Goal: Transaction & Acquisition: Purchase product/service

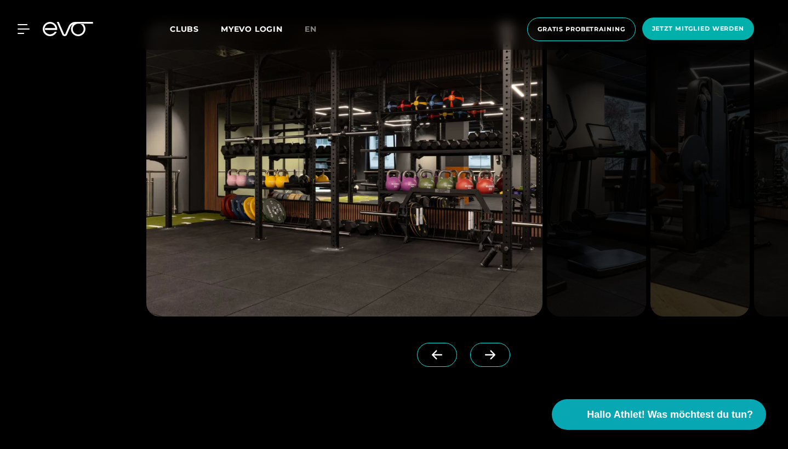
scroll to position [1257, 0]
click at [495, 363] on span at bounding box center [490, 355] width 40 height 24
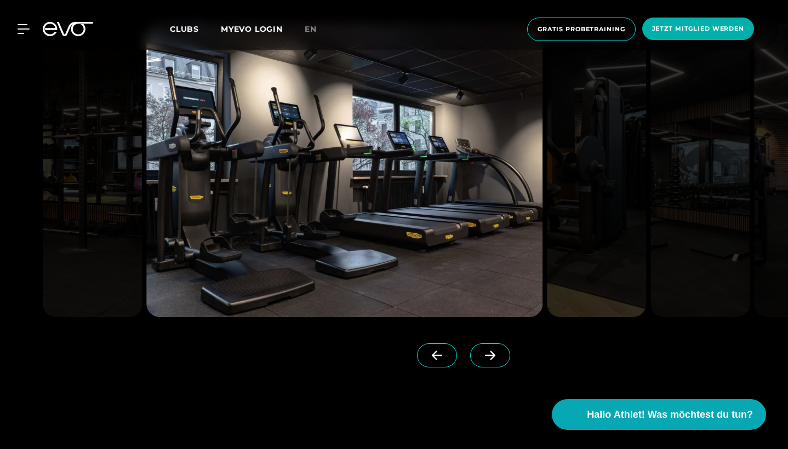
click at [495, 363] on span at bounding box center [490, 355] width 40 height 24
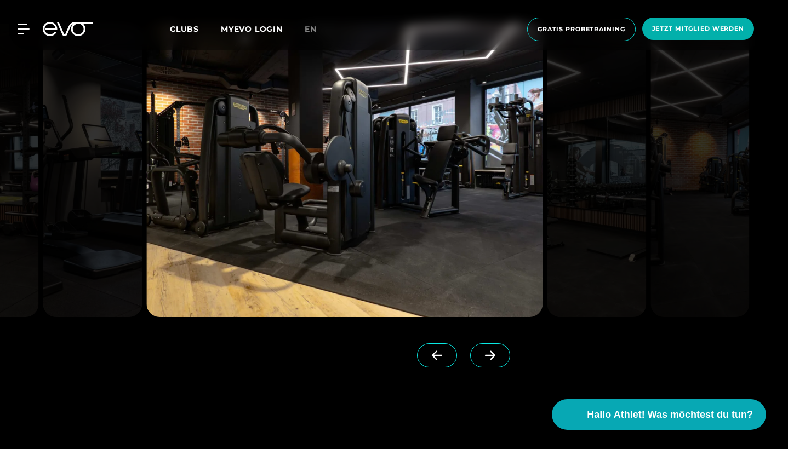
click at [495, 363] on span at bounding box center [490, 355] width 40 height 24
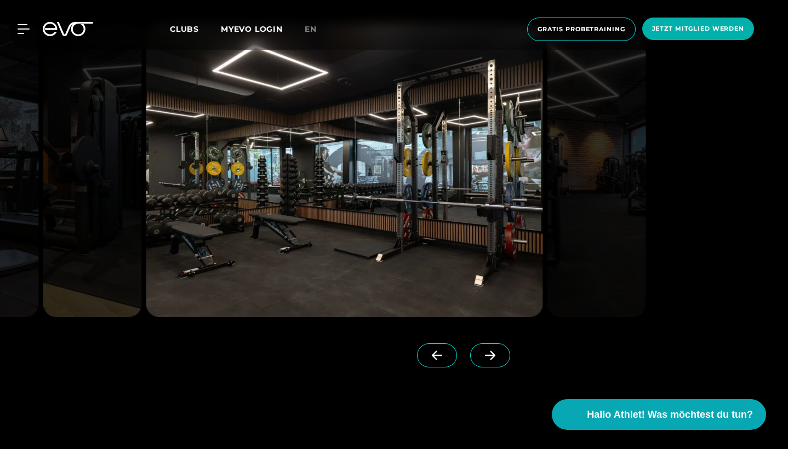
click at [495, 363] on span at bounding box center [490, 355] width 40 height 24
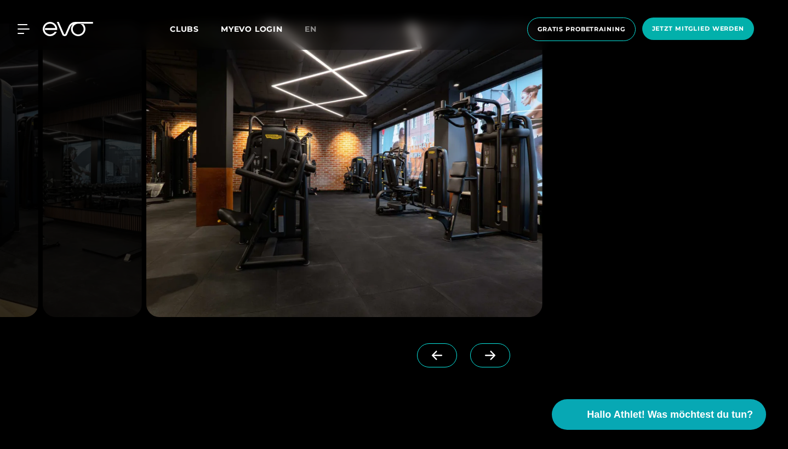
click at [495, 363] on span at bounding box center [490, 355] width 40 height 24
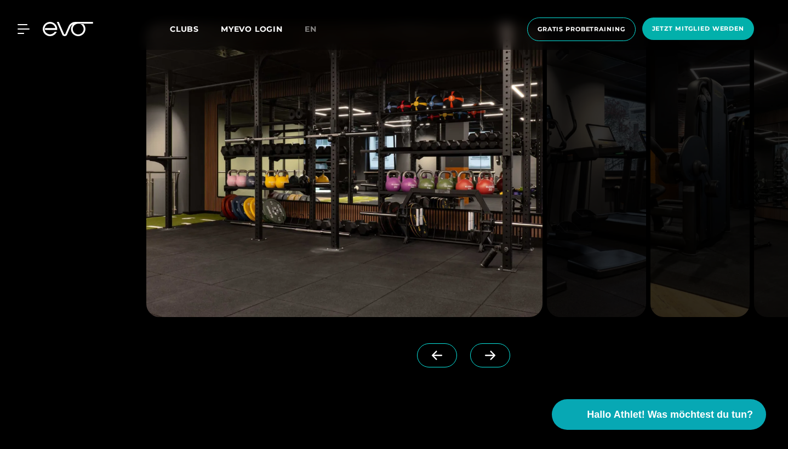
click at [495, 363] on span at bounding box center [490, 355] width 40 height 24
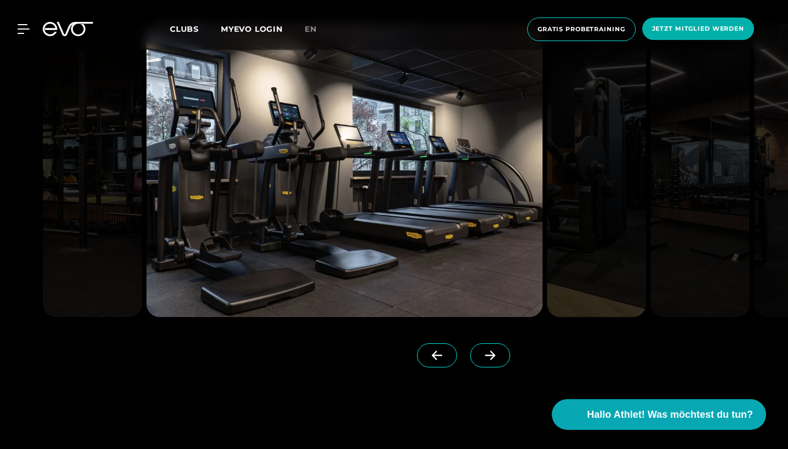
click at [495, 363] on span at bounding box center [490, 355] width 40 height 24
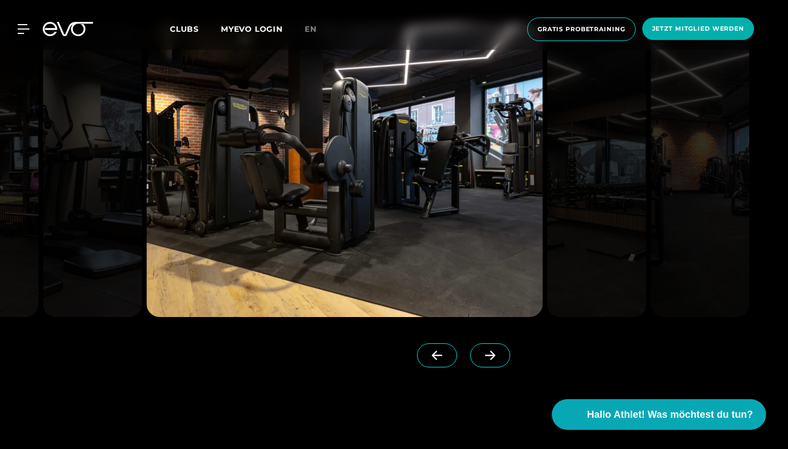
click at [495, 363] on span at bounding box center [490, 355] width 40 height 24
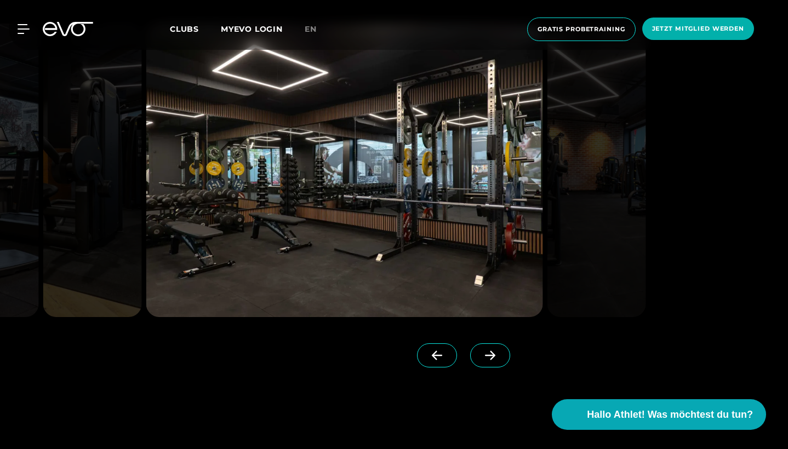
click at [495, 363] on span at bounding box center [490, 355] width 40 height 24
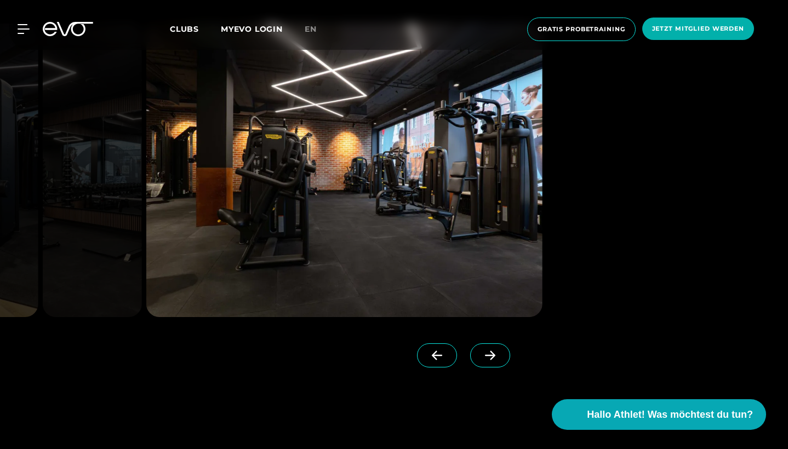
click at [716, 245] on div at bounding box center [394, 195] width 788 height 467
click at [369, 365] on div at bounding box center [281, 356] width 271 height 27
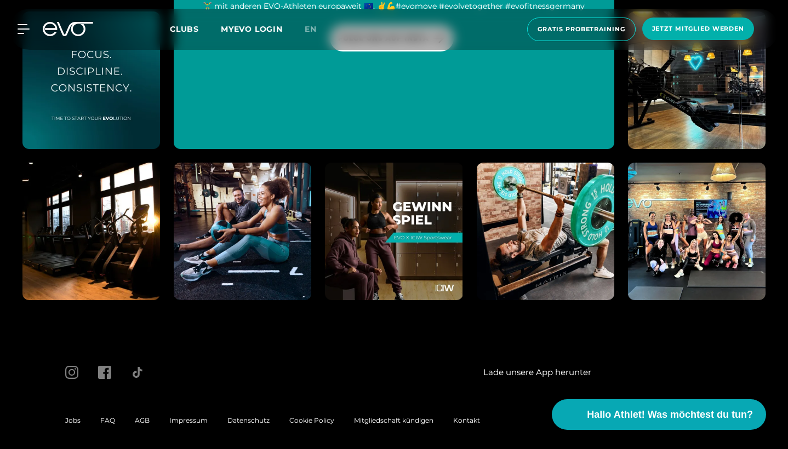
scroll to position [4069, 0]
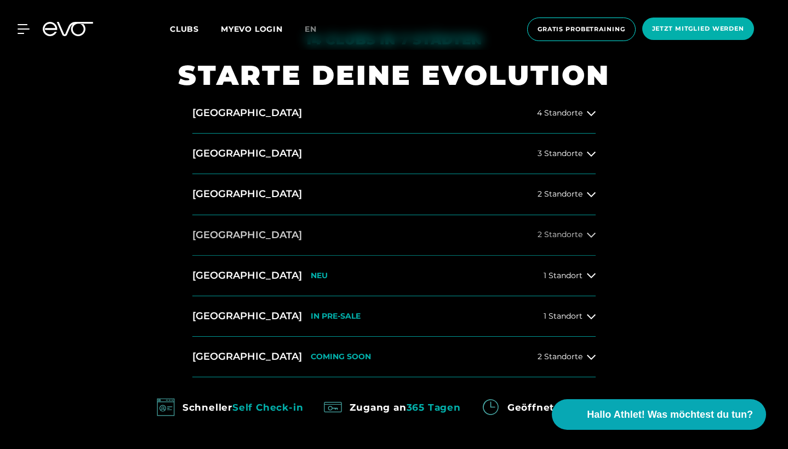
scroll to position [460, 0]
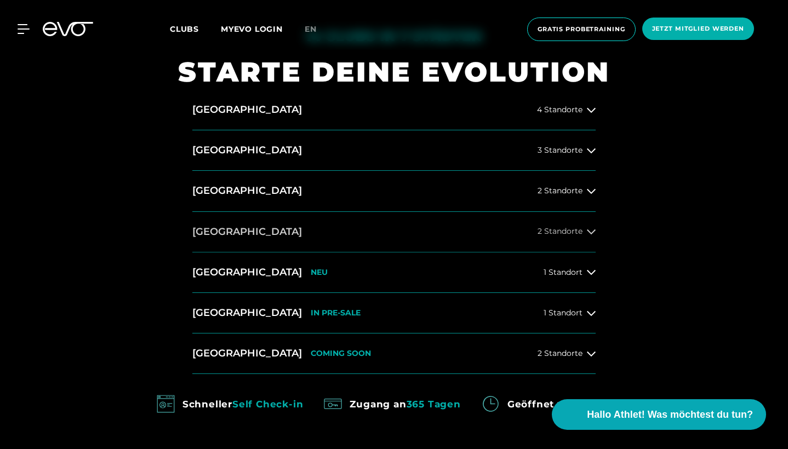
click at [555, 238] on button "[GEOGRAPHIC_DATA] 2 Standorte" at bounding box center [393, 232] width 403 height 41
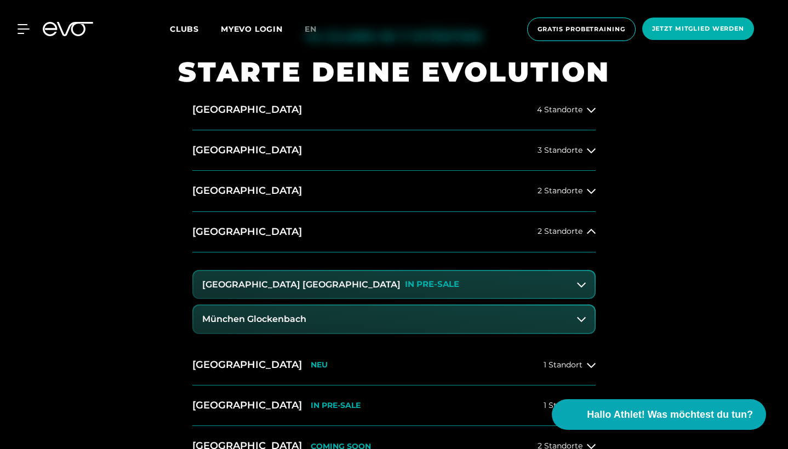
click at [477, 288] on button "[GEOGRAPHIC_DATA] Maxvorstadt IN PRE-SALE" at bounding box center [393, 284] width 401 height 27
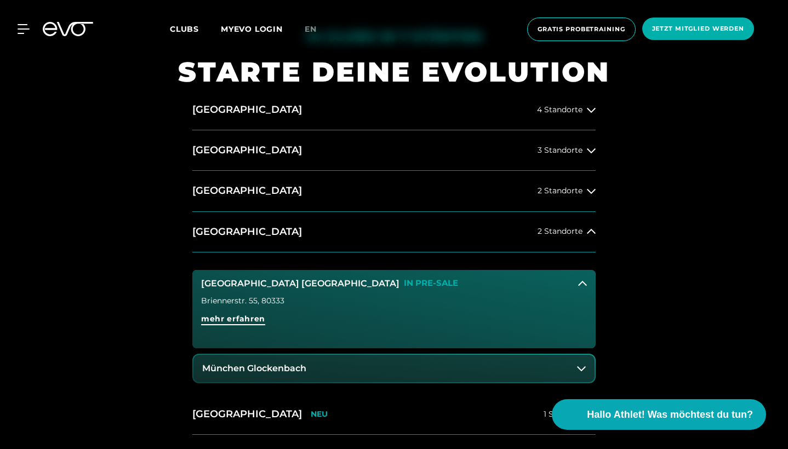
click at [234, 320] on span "mehr erfahren" at bounding box center [233, 319] width 64 height 12
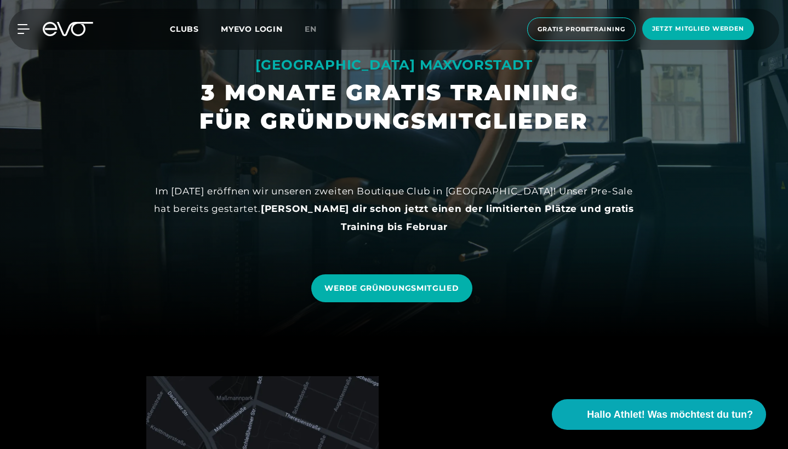
scroll to position [110, 0]
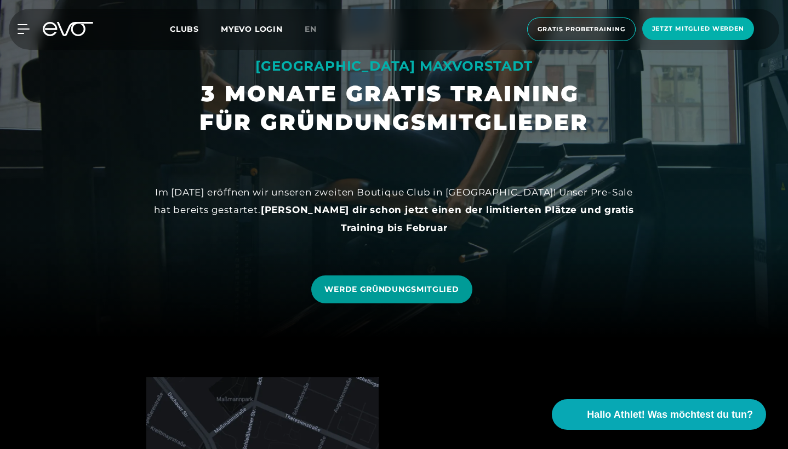
click at [374, 295] on link "WERDE GRÜNDUNGSMITGLIED" at bounding box center [391, 290] width 160 height 28
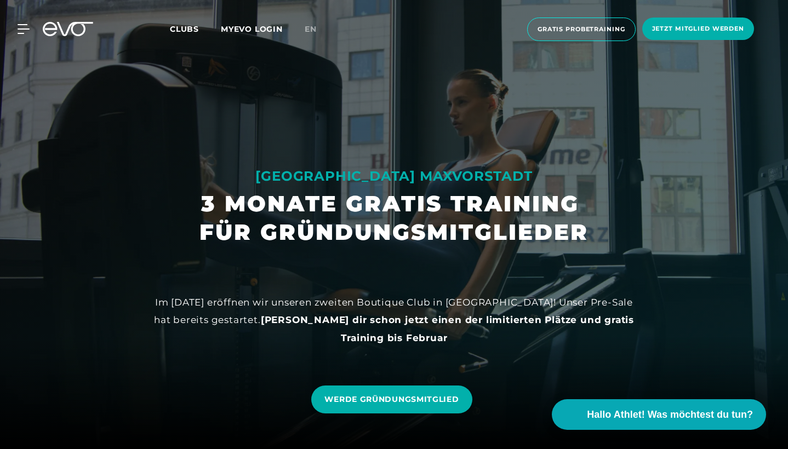
scroll to position [0, 0]
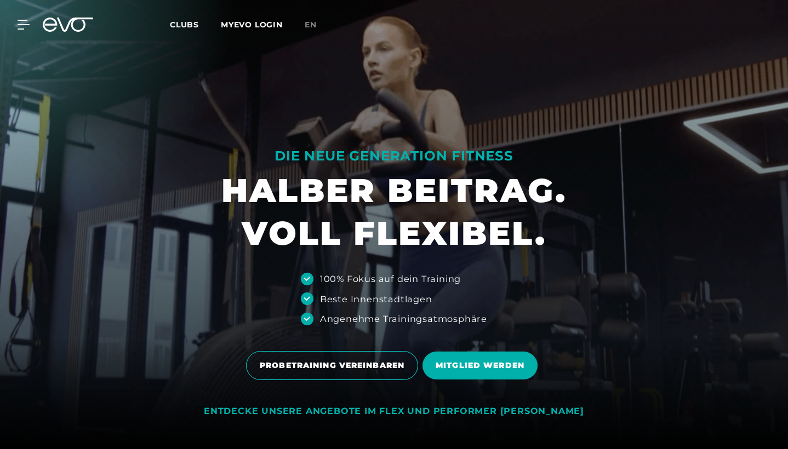
click at [181, 24] on span "Clubs" at bounding box center [184, 25] width 29 height 10
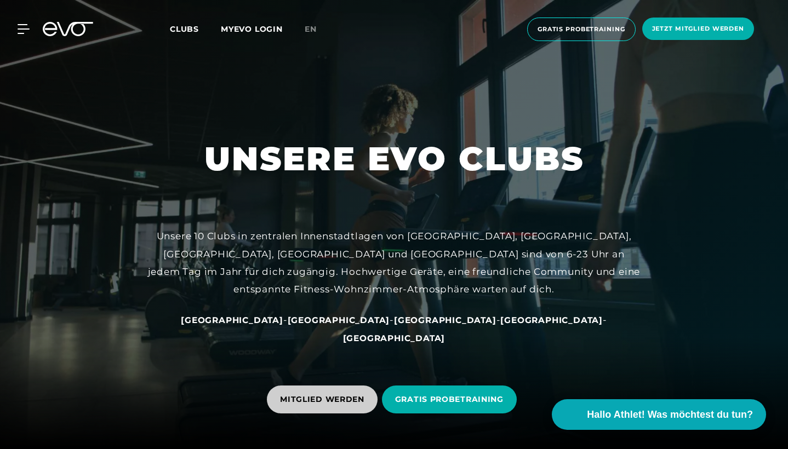
click at [343, 399] on span "MITGLIED WERDEN" at bounding box center [322, 400] width 84 height 12
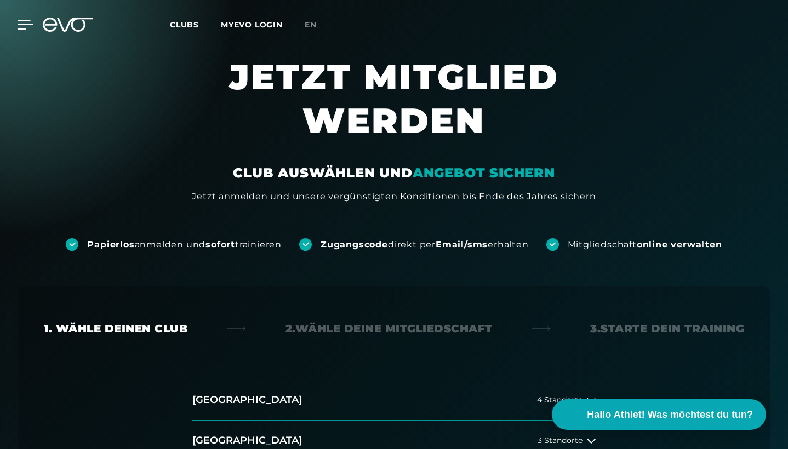
click at [21, 25] on icon at bounding box center [25, 24] width 15 height 9
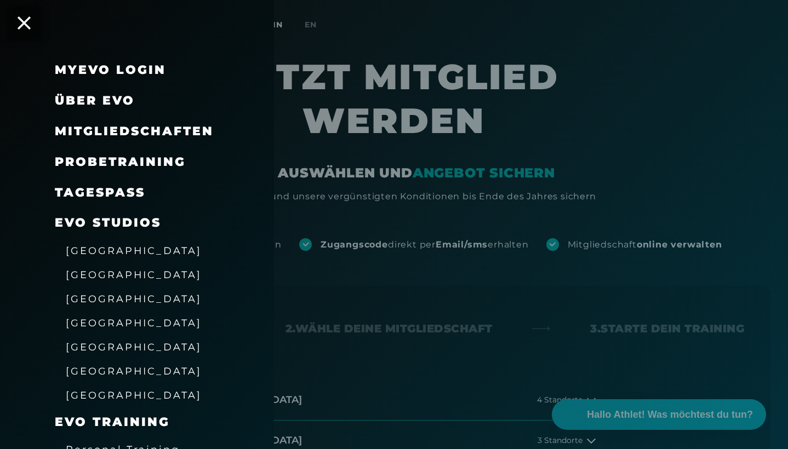
click at [85, 317] on span "[GEOGRAPHIC_DATA]" at bounding box center [134, 323] width 136 height 12
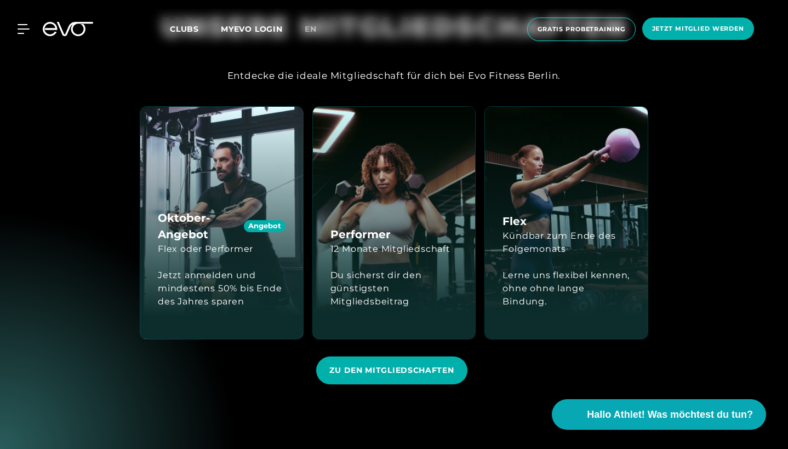
scroll to position [1088, 0]
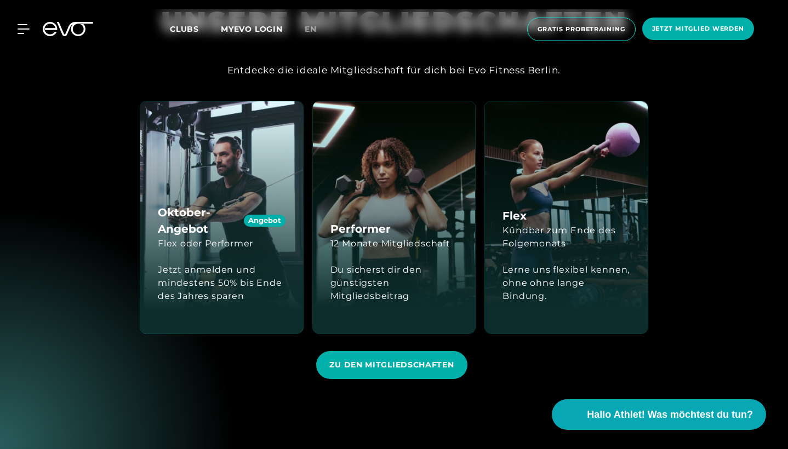
click at [248, 204] on h4 "Oktober-Angebot Angebot" at bounding box center [222, 220] width 128 height 33
click at [377, 359] on span "ZU DEN MITGLIEDSCHAFTEN" at bounding box center [391, 365] width 124 height 12
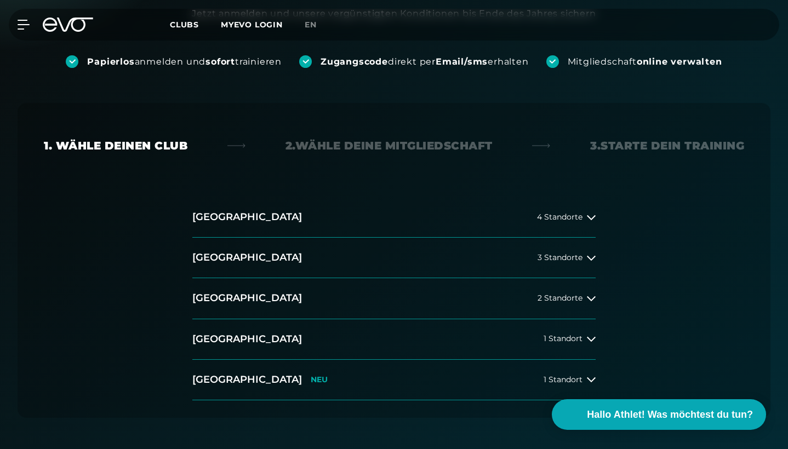
scroll to position [169, 0]
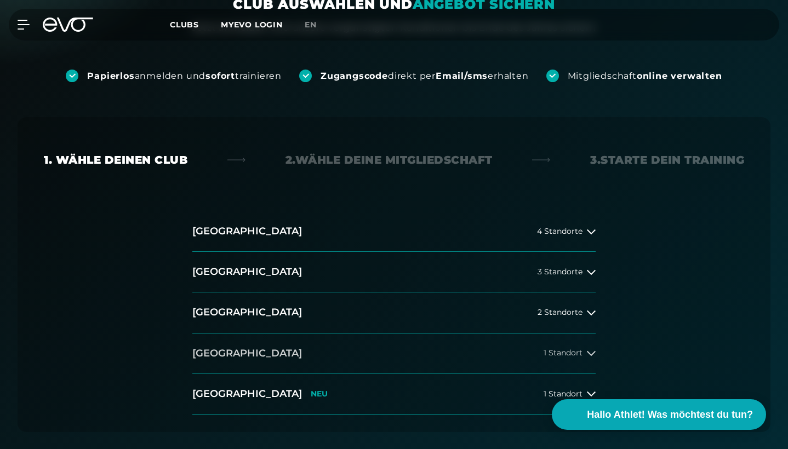
click at [304, 356] on button "München 1 Standort" at bounding box center [393, 354] width 403 height 41
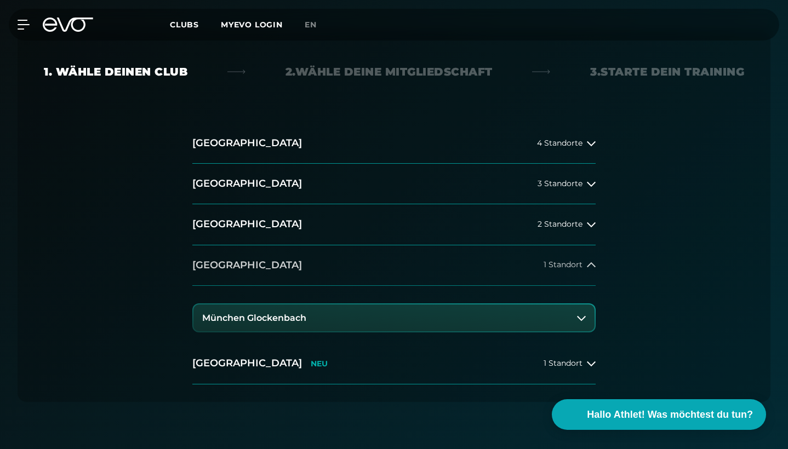
scroll to position [262, 0]
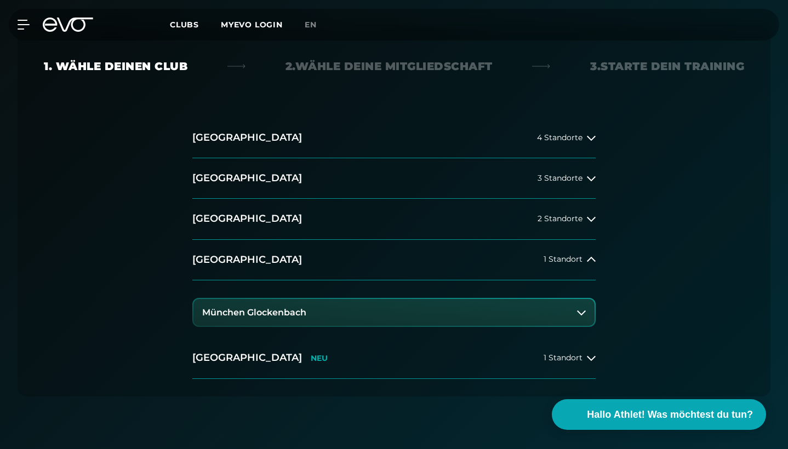
click at [340, 313] on button "München Glockenbach" at bounding box center [393, 312] width 401 height 27
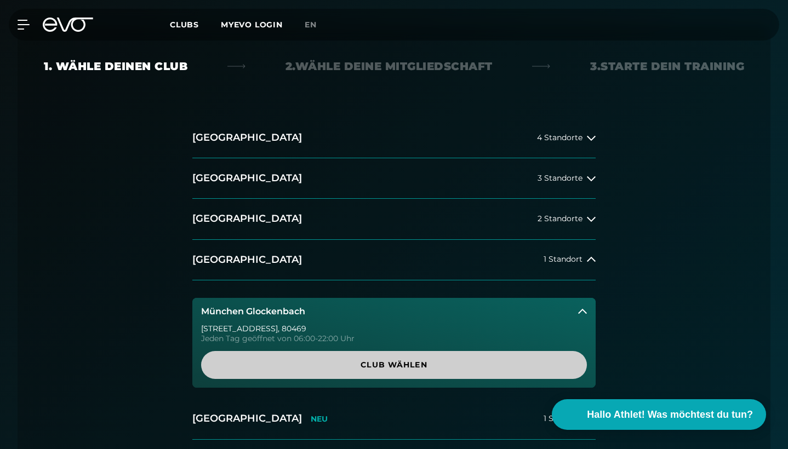
click at [337, 365] on span "Club wählen" at bounding box center [393, 365] width 359 height 12
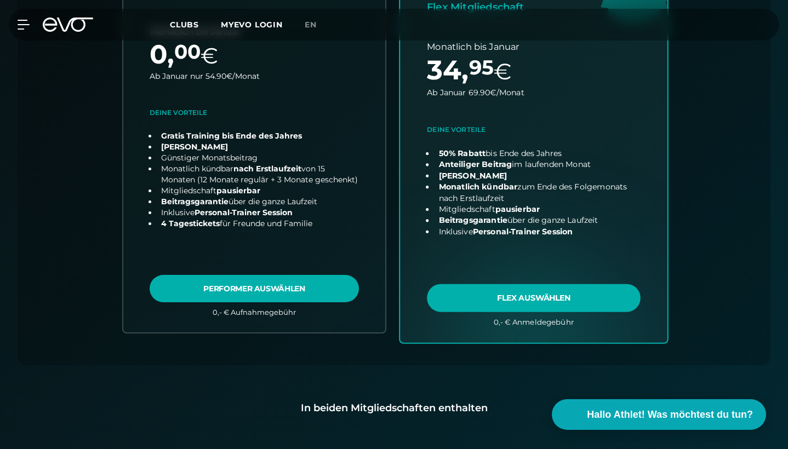
scroll to position [529, 0]
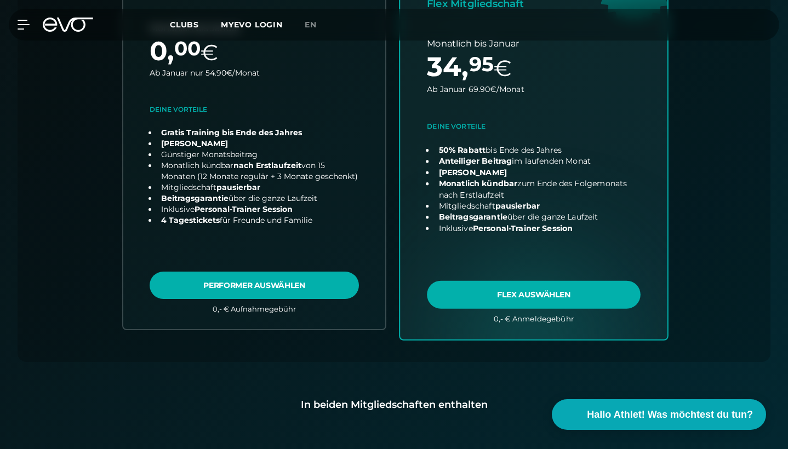
click at [527, 294] on link "choose plan" at bounding box center [533, 123] width 267 height 431
